Goal: Transaction & Acquisition: Purchase product/service

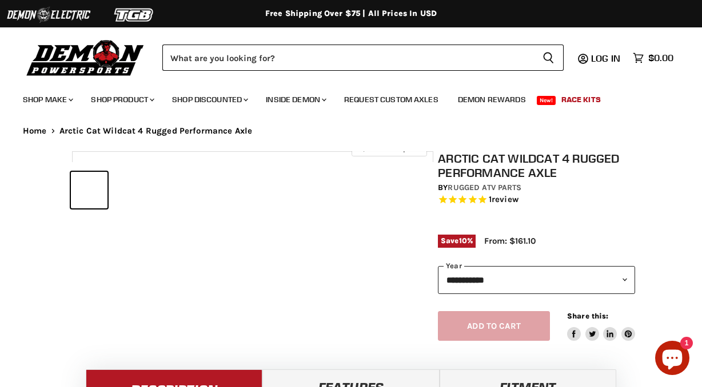
select select "******"
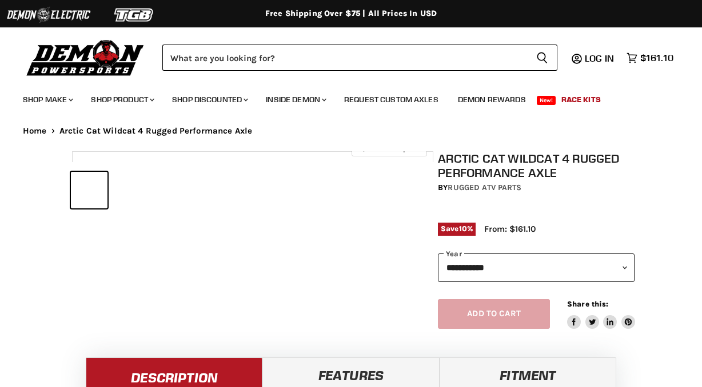
select select "******"
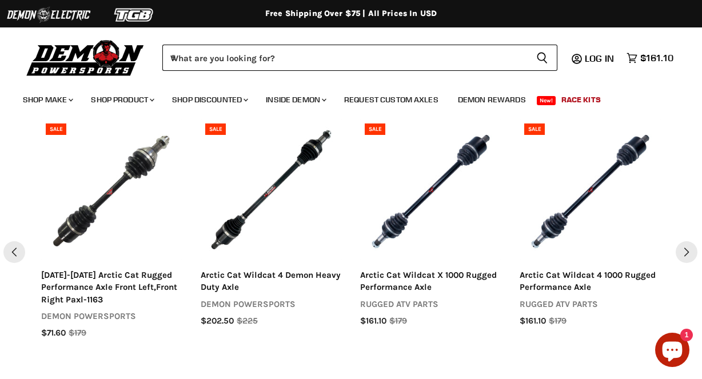
scroll to position [1113, 0]
